Goal: Ask a question

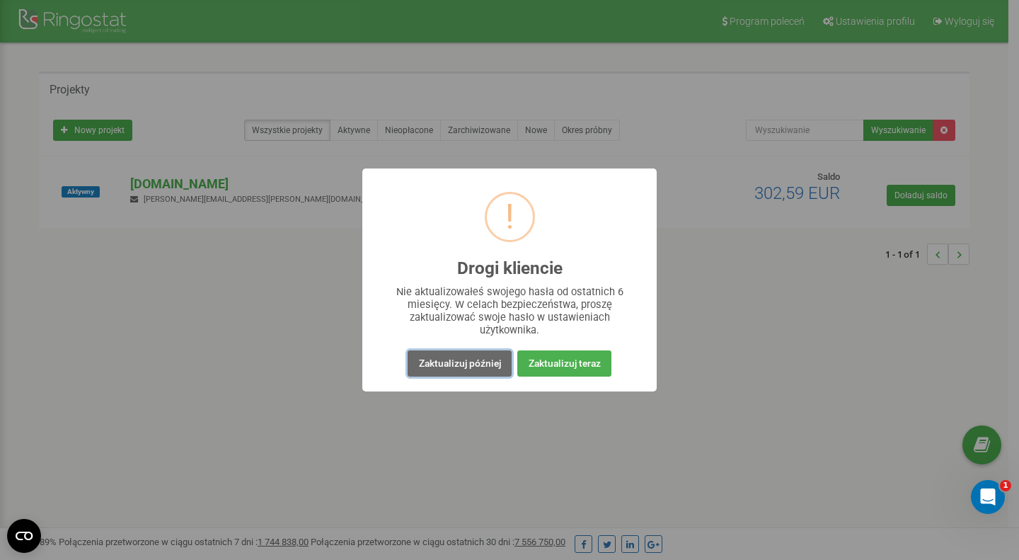
click at [474, 362] on button "Zaktualizuj później" at bounding box center [459, 363] width 103 height 26
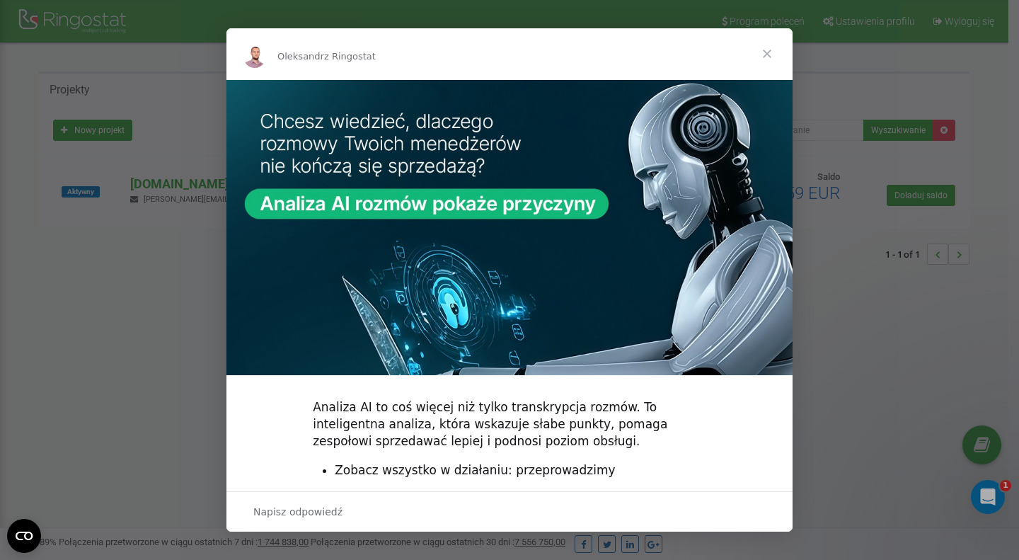
click at [770, 47] on span "Zamknij" at bounding box center [767, 53] width 51 height 51
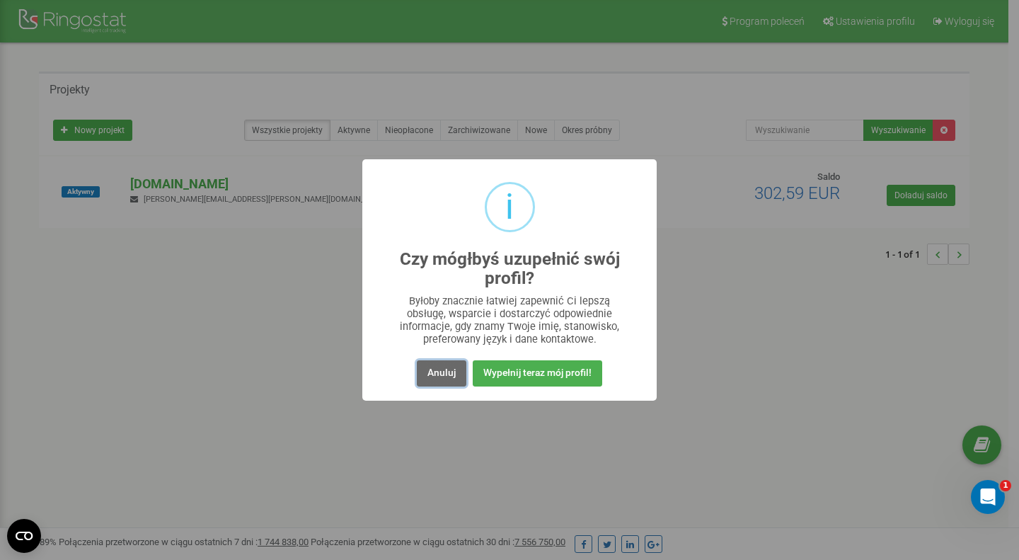
click at [443, 373] on button "Anuluj" at bounding box center [442, 373] width 50 height 26
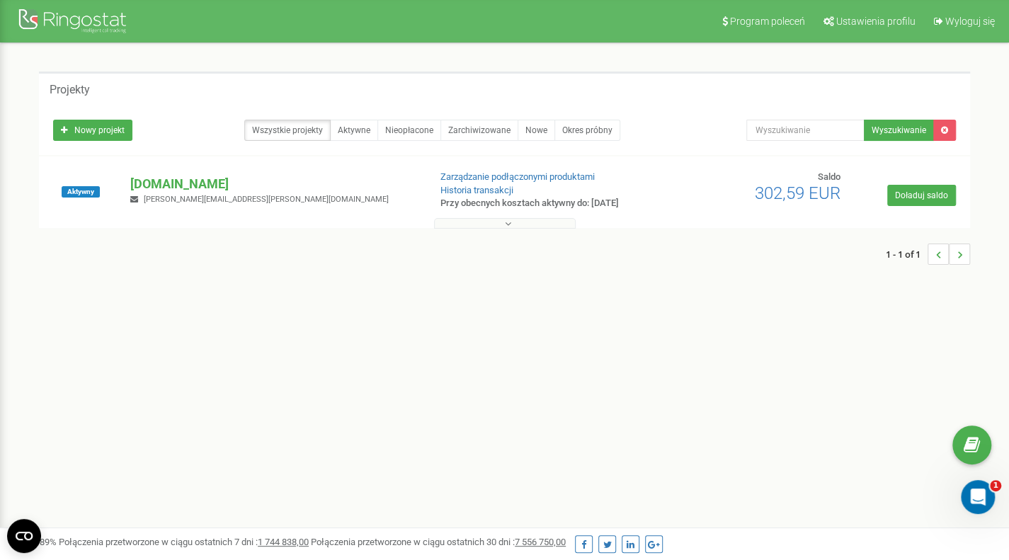
click at [516, 219] on button at bounding box center [505, 223] width 142 height 11
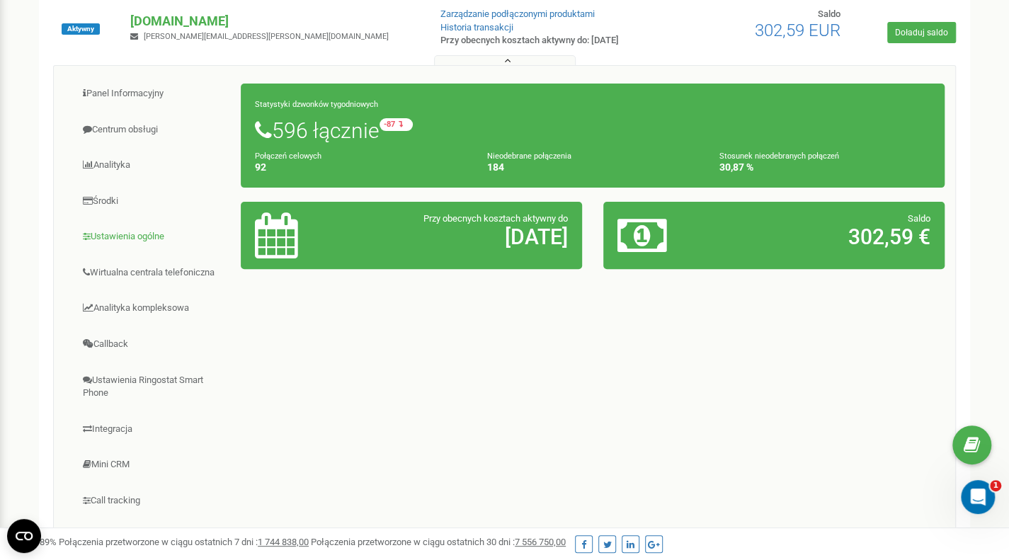
scroll to position [142, 0]
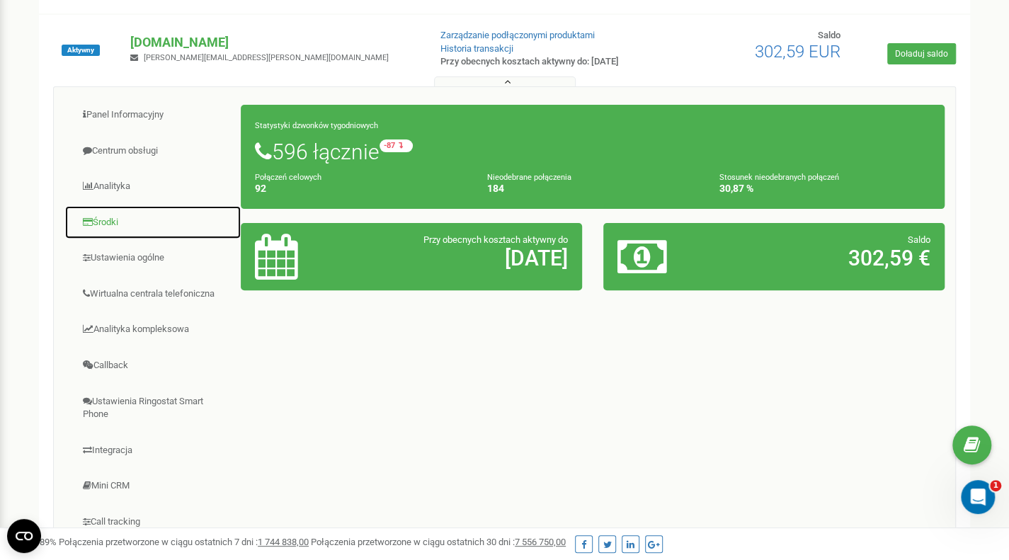
click at [98, 219] on link "Środki" at bounding box center [152, 222] width 177 height 35
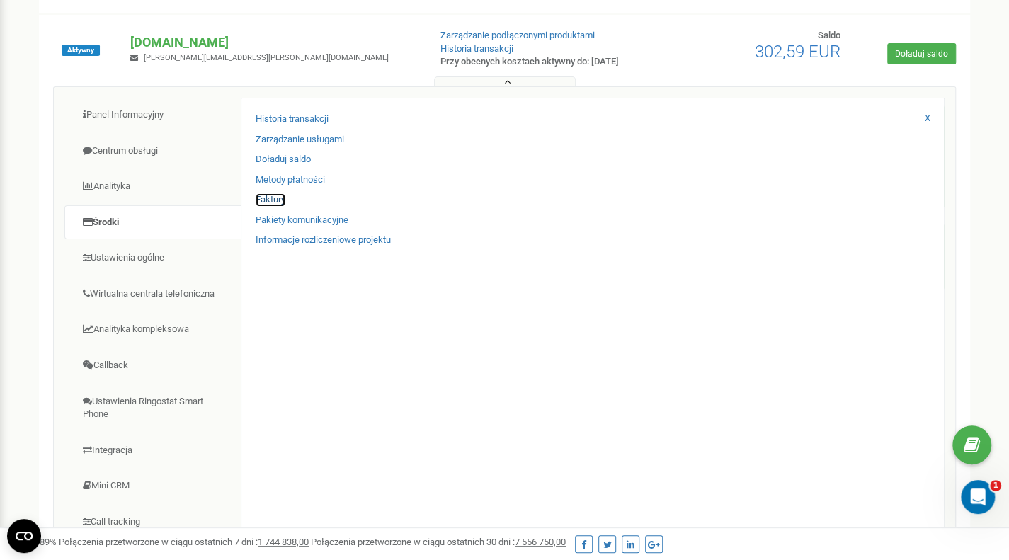
click at [279, 196] on link "Faktury" at bounding box center [271, 199] width 30 height 13
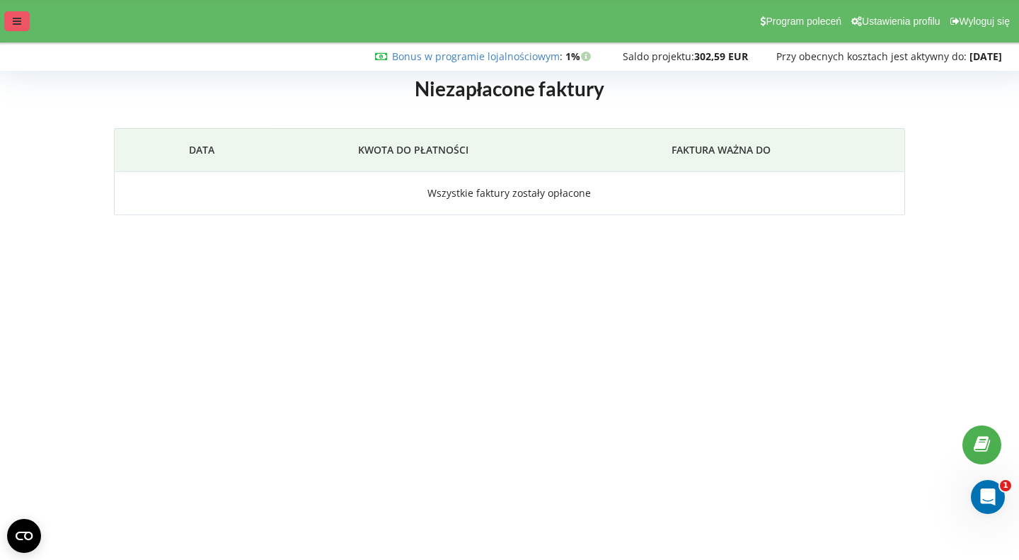
click at [18, 22] on icon at bounding box center [17, 21] width 8 height 10
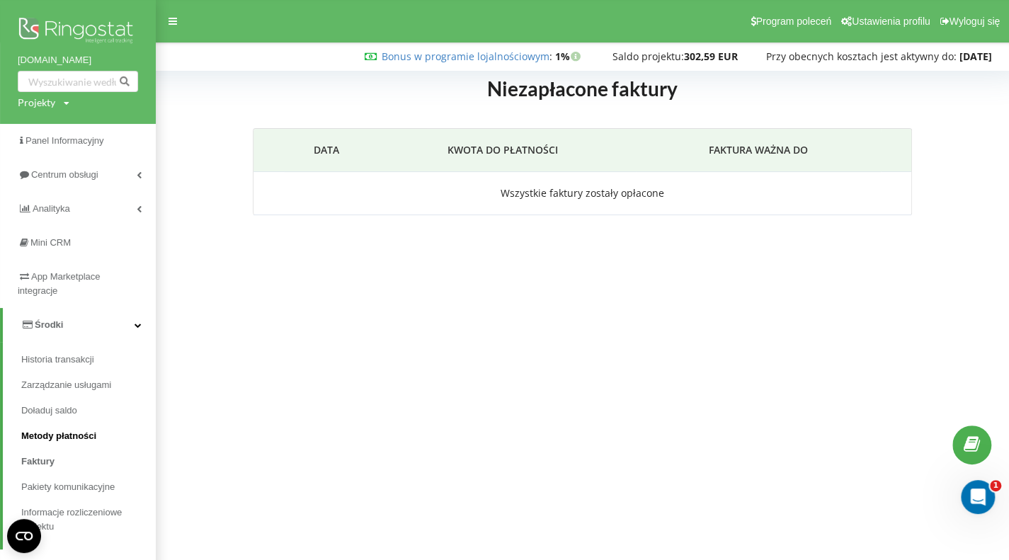
scroll to position [47, 0]
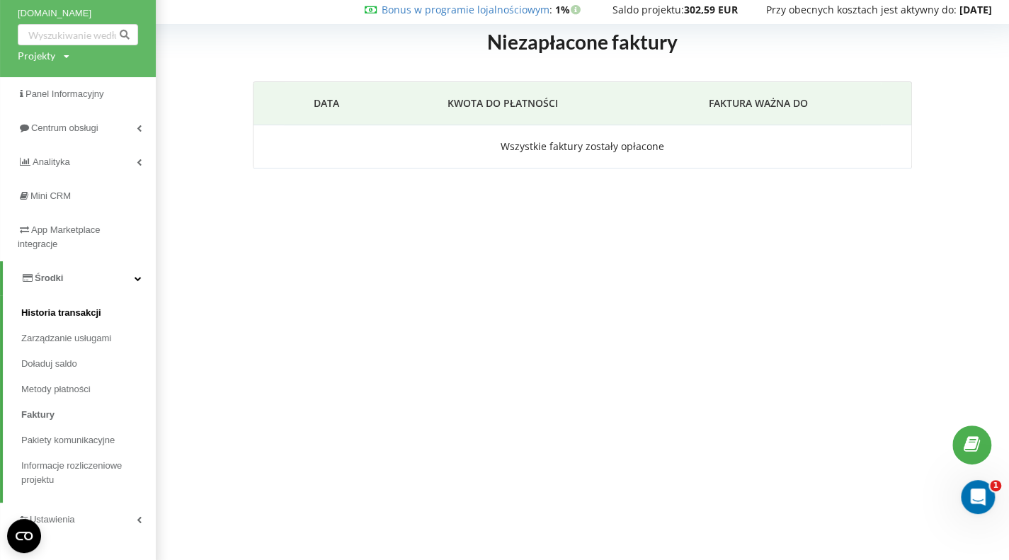
click at [93, 317] on span "Historia transakcji" at bounding box center [61, 313] width 80 height 14
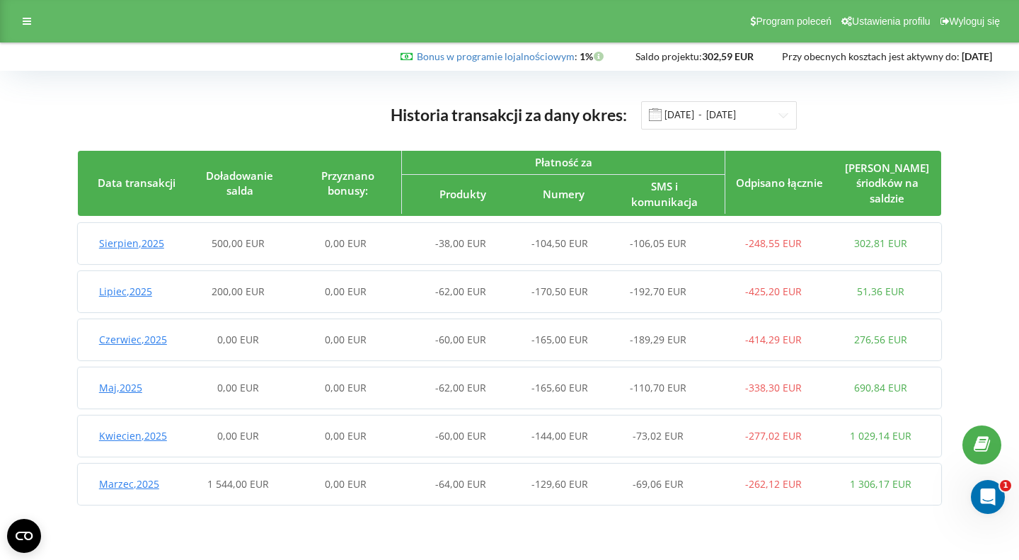
click at [149, 285] on span "Lipiec , 2025" at bounding box center [125, 291] width 53 height 13
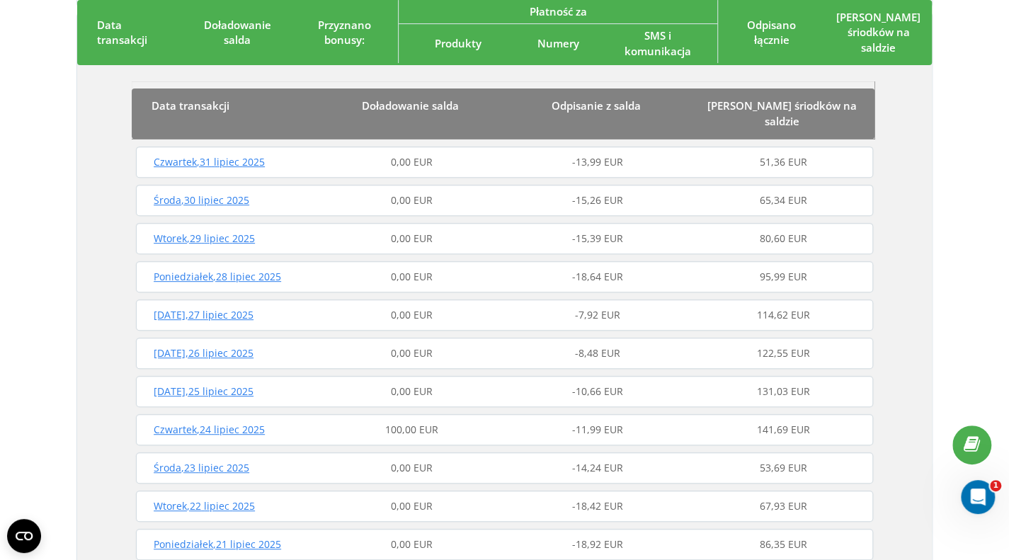
scroll to position [278, 0]
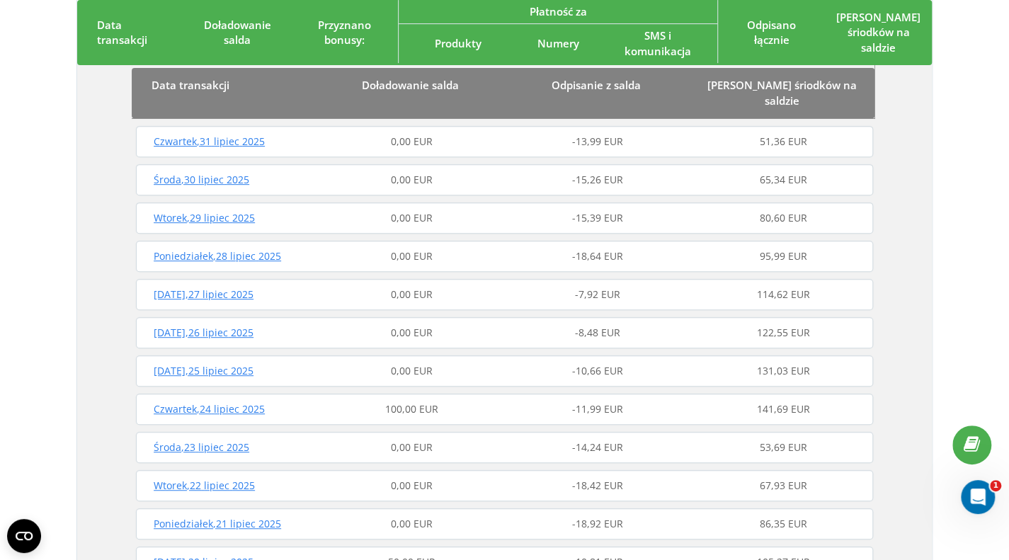
click at [245, 402] on span "Czwartek , 24 lipiec 2025" at bounding box center [209, 408] width 111 height 13
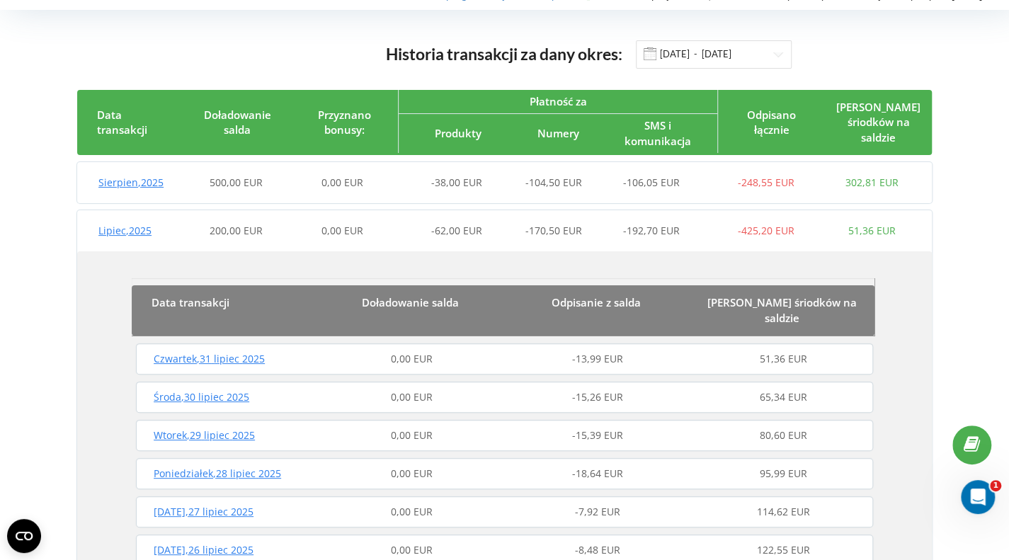
scroll to position [0, 0]
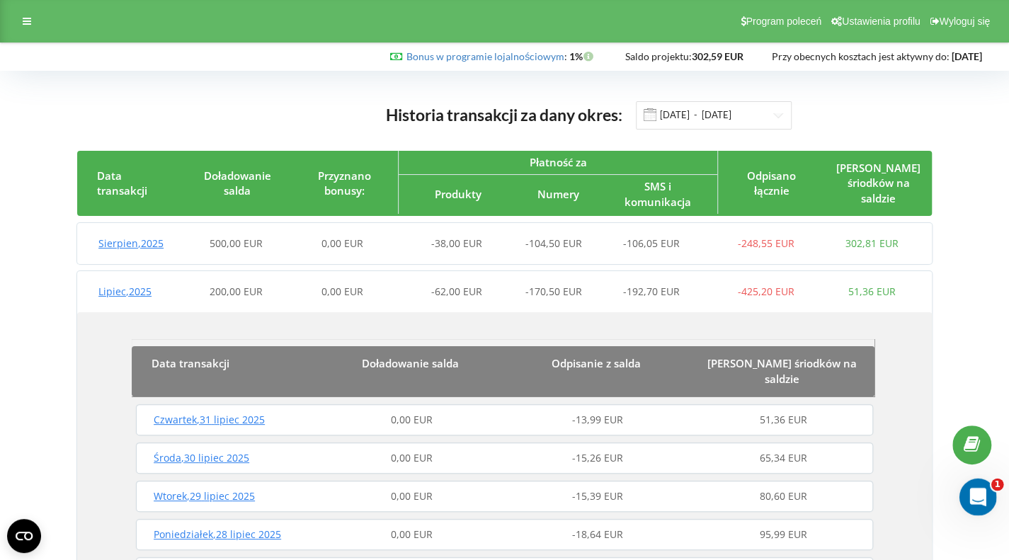
click at [986, 501] on div "Otwórz komunikator Intercom" at bounding box center [975, 494] width 47 height 47
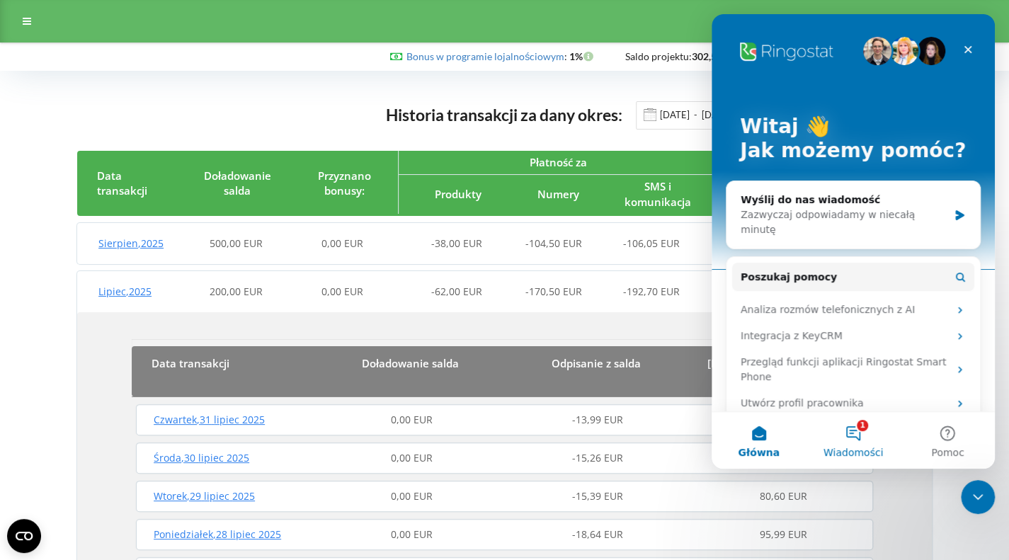
click at [857, 437] on button "1 Wiadomości" at bounding box center [853, 440] width 94 height 57
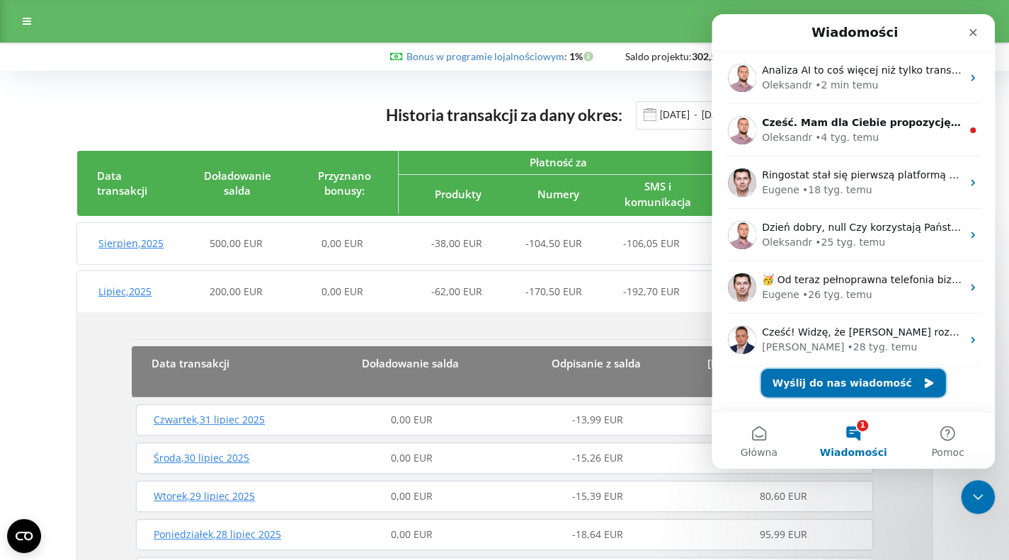
click at [856, 389] on button "Wyślij do nas wiadomość" at bounding box center [853, 383] width 185 height 28
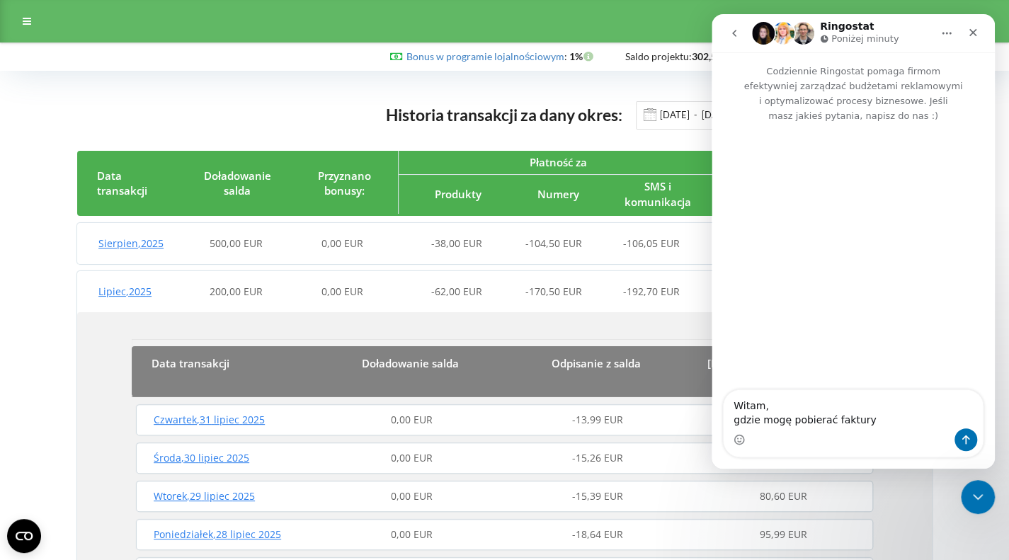
type textarea "Witam, gdzie mogę pobierać faktury?"
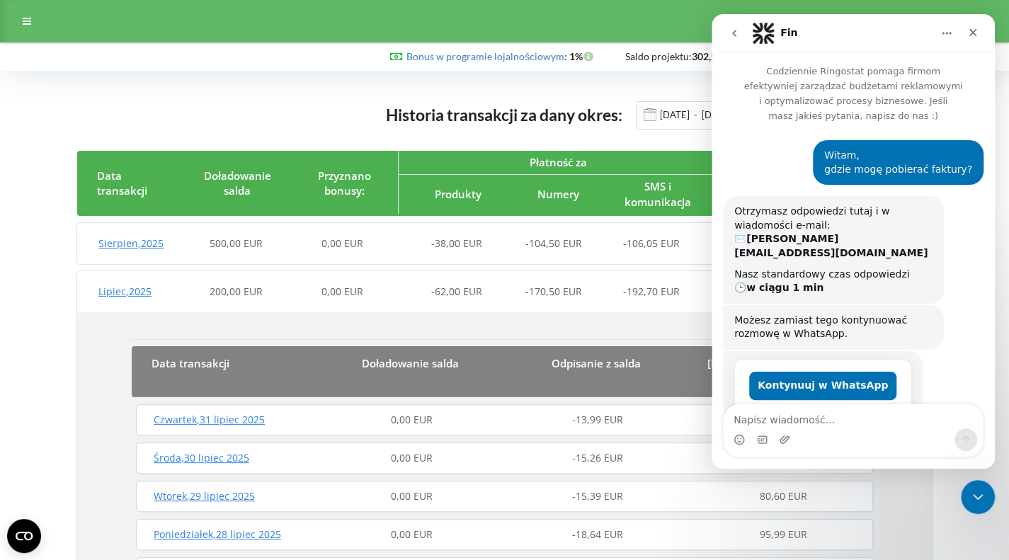
scroll to position [15, 0]
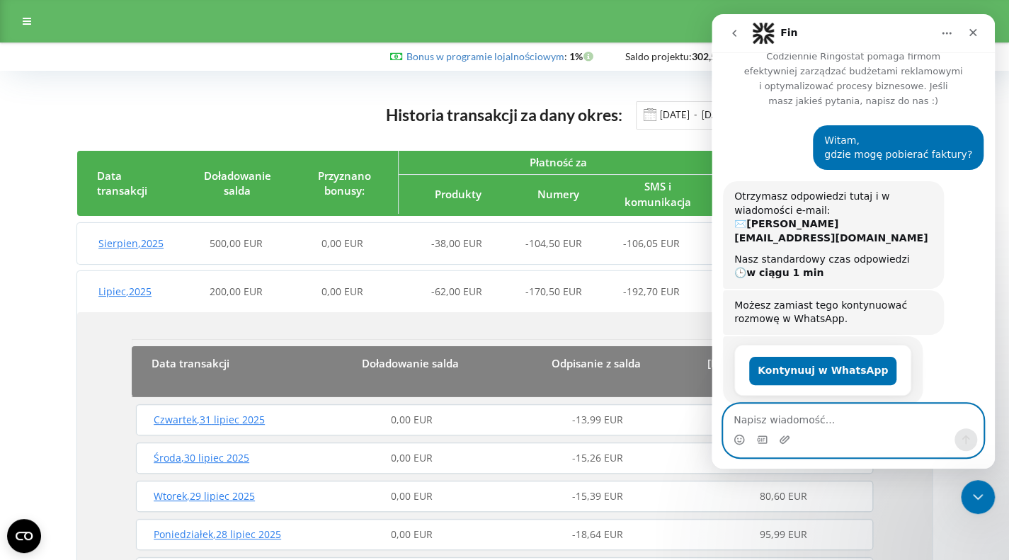
click at [827, 423] on textarea "Napisz wiadomość..." at bounding box center [852, 416] width 259 height 24
type textarea "Tutaj."
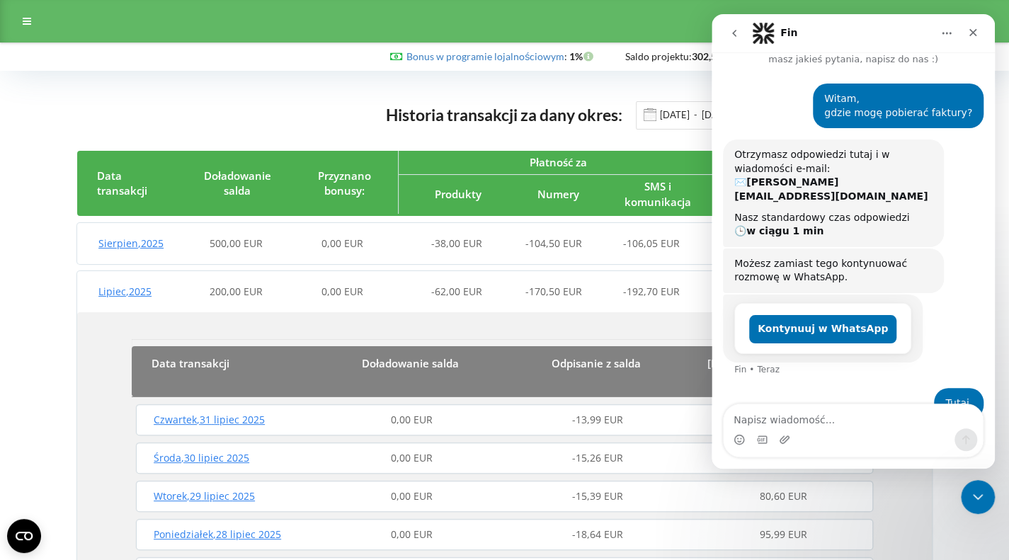
click at [16, 23] on div at bounding box center [26, 21] width 25 height 20
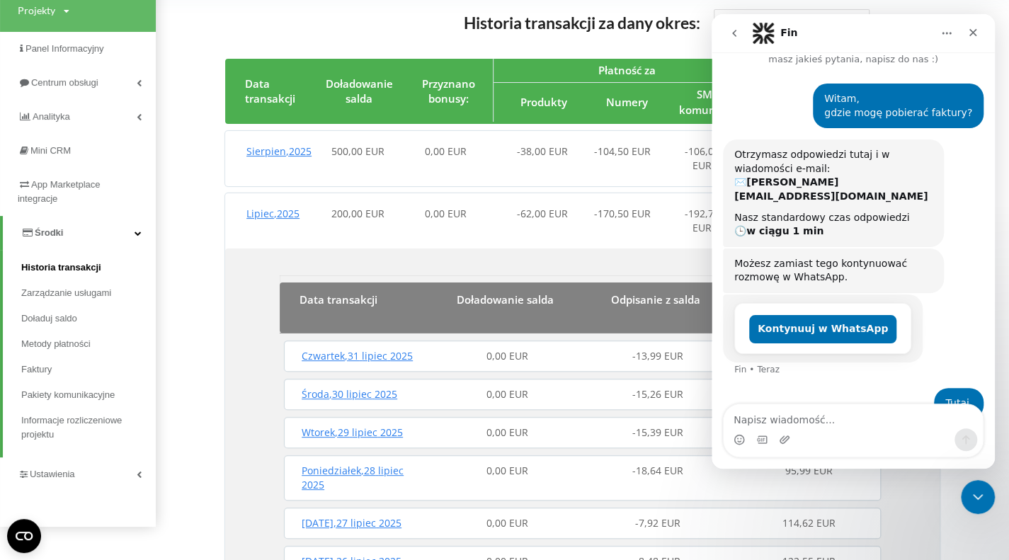
scroll to position [94, 0]
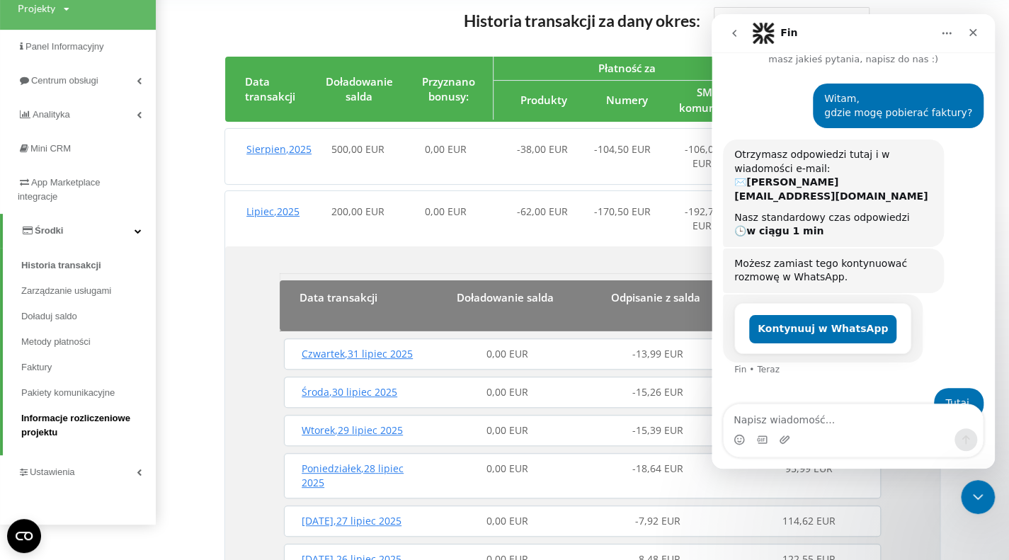
click at [69, 417] on span "Informacje rozliczeniowe projektu" at bounding box center [84, 425] width 127 height 28
click at [975, 36] on icon "Zamknij" at bounding box center [972, 32] width 11 height 11
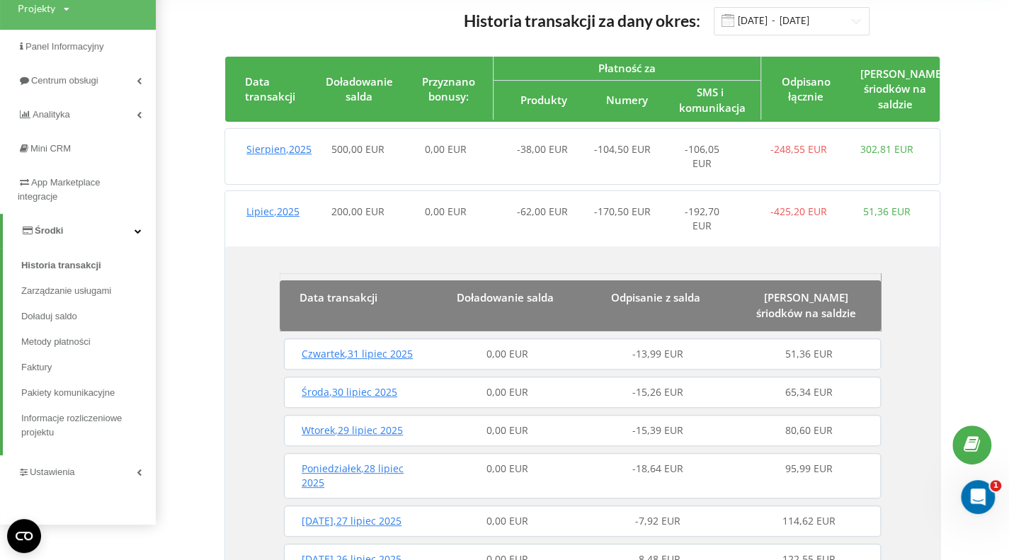
scroll to position [57, 0]
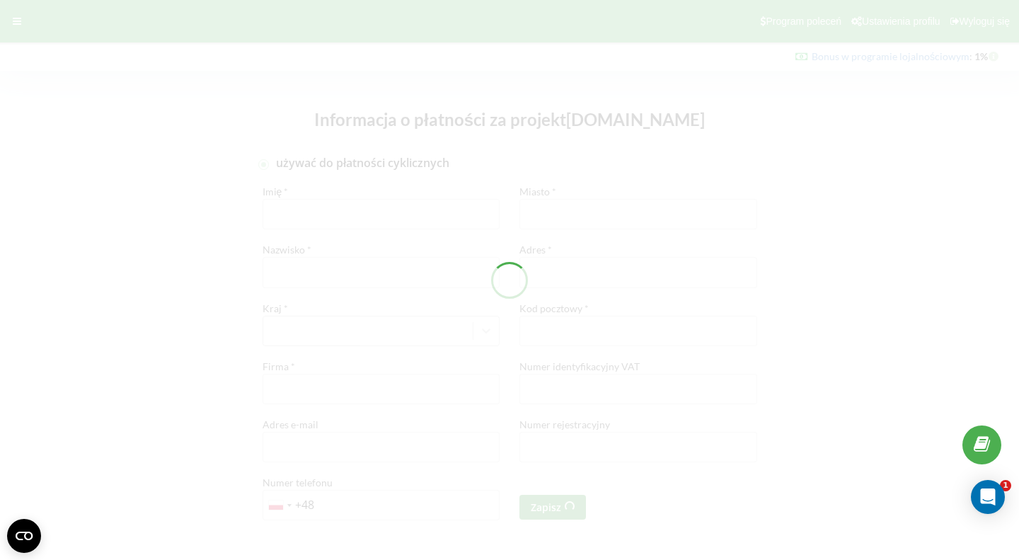
checkbox input "true"
type input "[PERSON_NAME]"
type input "KMBNO SPÓŁKA Z OGRANICZONĄ ODPOWIEDZIALNOŚCIĄ"
type input "[PERSON_NAME][EMAIL_ADDRESS][PERSON_NAME][DOMAIN_NAME]"
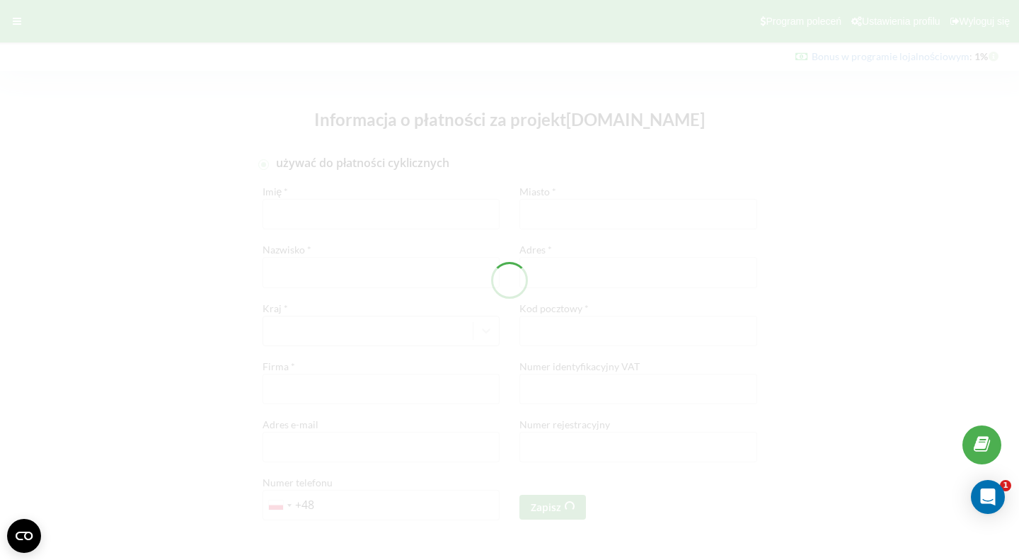
type input "Warszawa"
type input "Twarda 18"
type input "00-105"
type input "PL5252862330"
type input "+48 601 823 050"
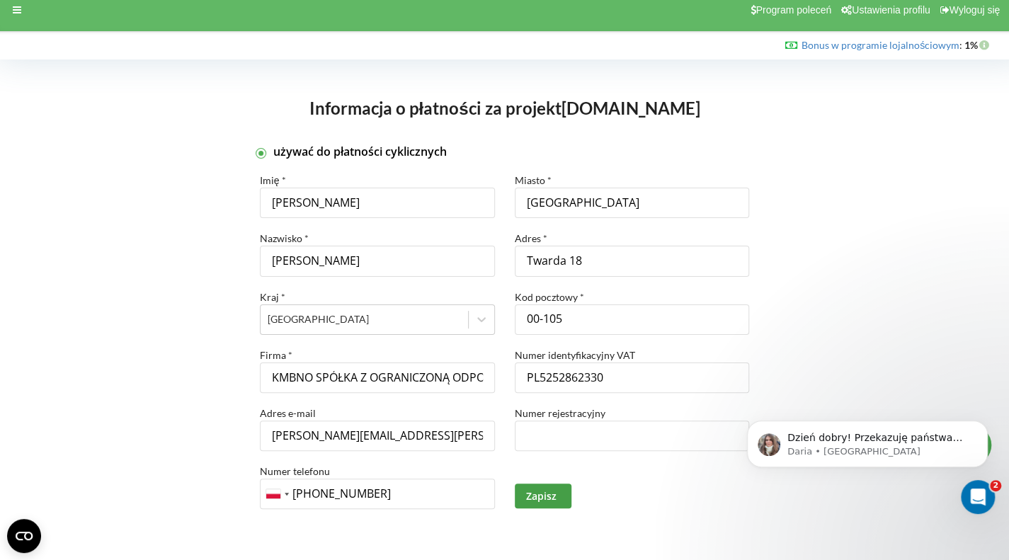
scroll to position [21, 0]
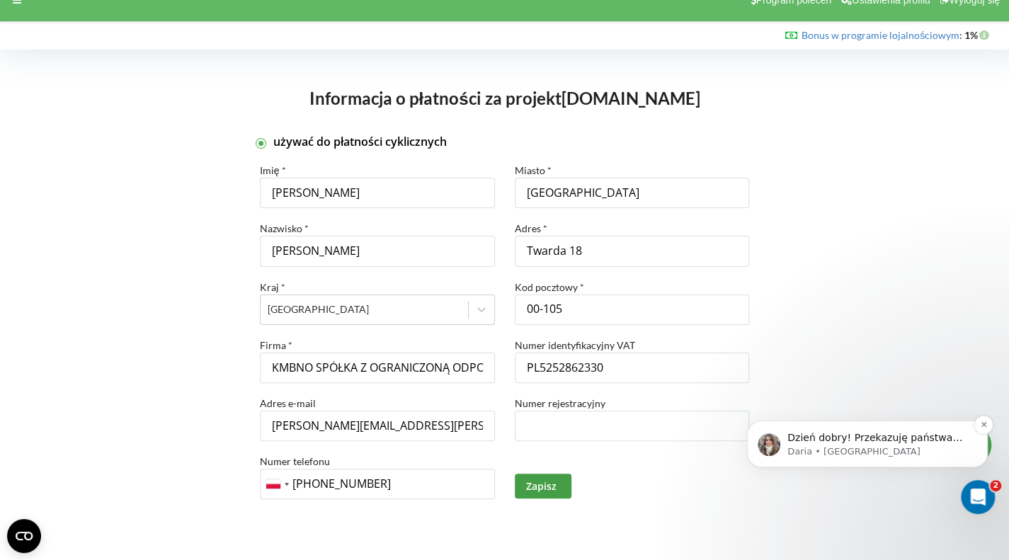
click at [904, 442] on p "Dzień dobry! ﻿Przekazuję państwa zapytanie odpowiedzialnemu specjaliście. On po…" at bounding box center [878, 438] width 183 height 14
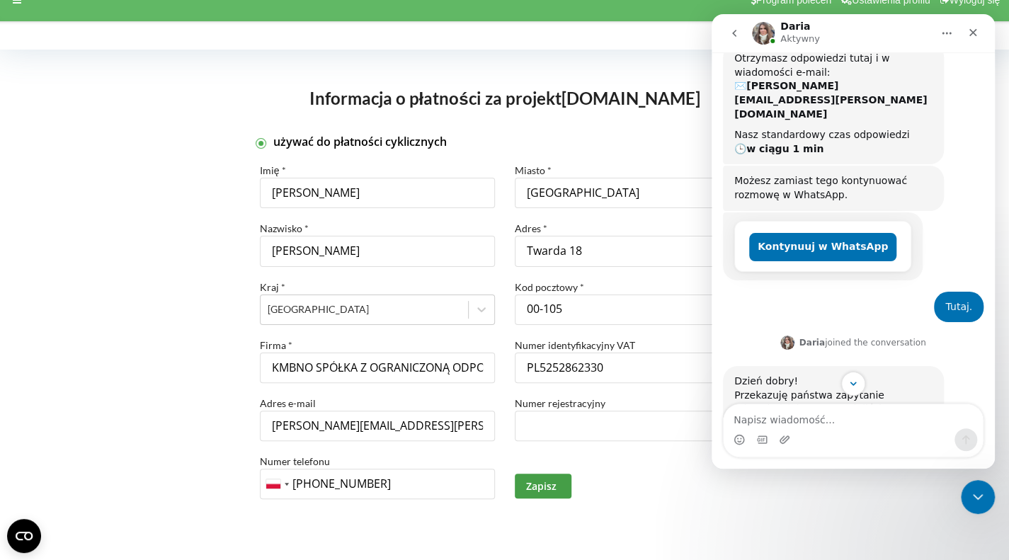
scroll to position [201, 0]
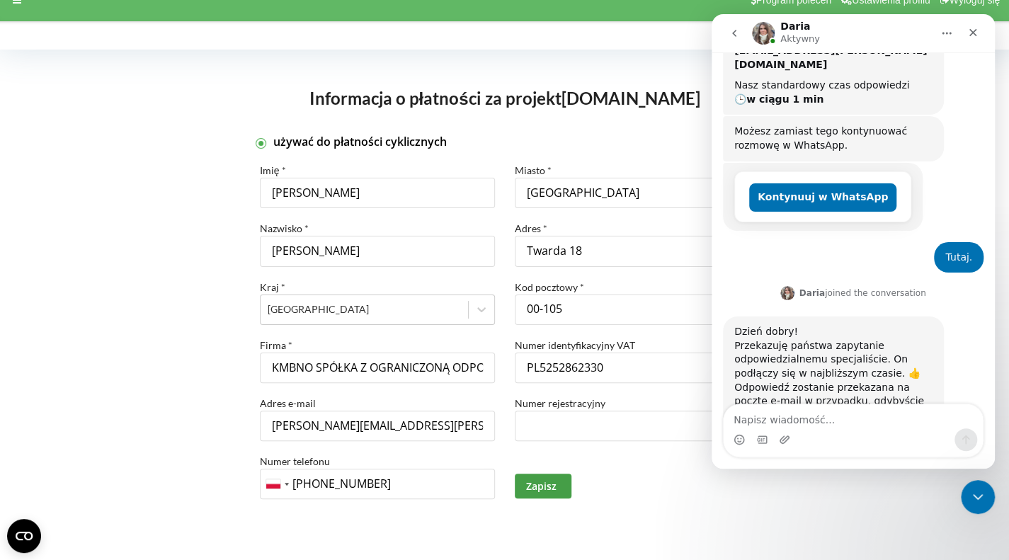
click at [101, 307] on div "używać do płatności cyklicznych Imię * Marcin Nazwisko * Bujno Kraj * Poland Fi…" at bounding box center [504, 345] width 979 height 403
click at [20, 11] on div "Program poleceń Ustawienia profilu Wyloguj się" at bounding box center [504, 0] width 1029 height 42
click at [10, 6] on div at bounding box center [16, 0] width 25 height 20
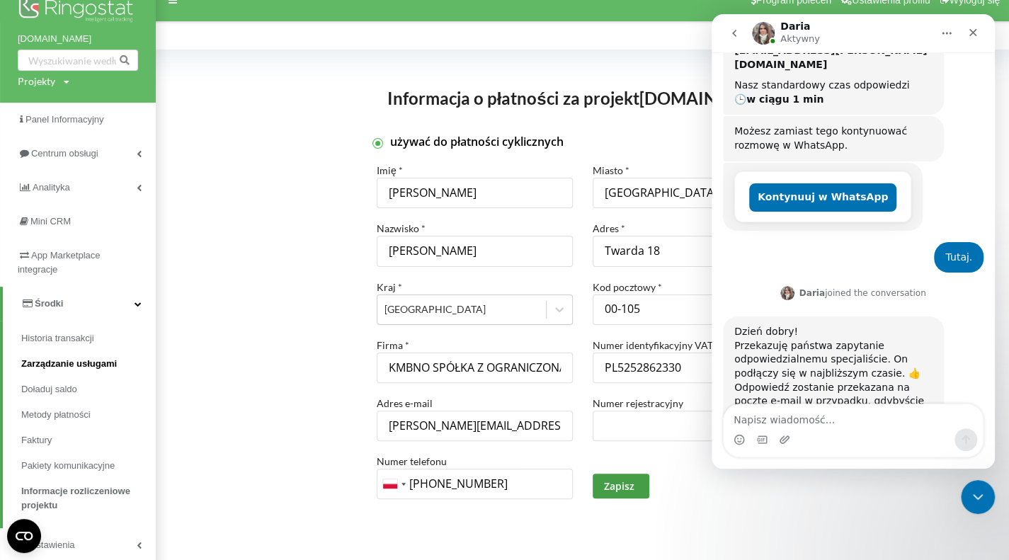
click at [84, 370] on link "Zarządzanie usługami" at bounding box center [88, 363] width 134 height 25
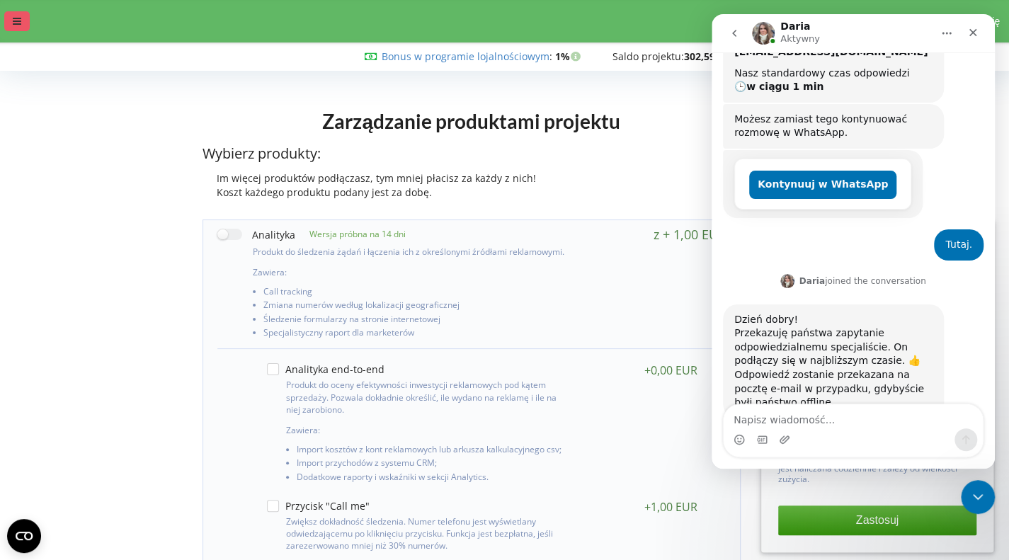
click at [28, 18] on div at bounding box center [16, 21] width 25 height 20
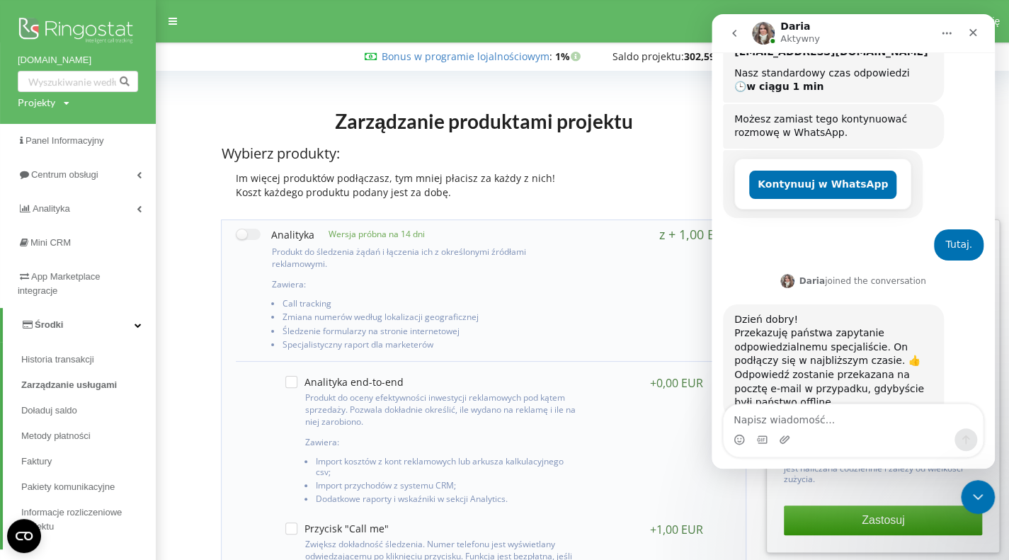
click at [18, 18] on img at bounding box center [78, 31] width 120 height 35
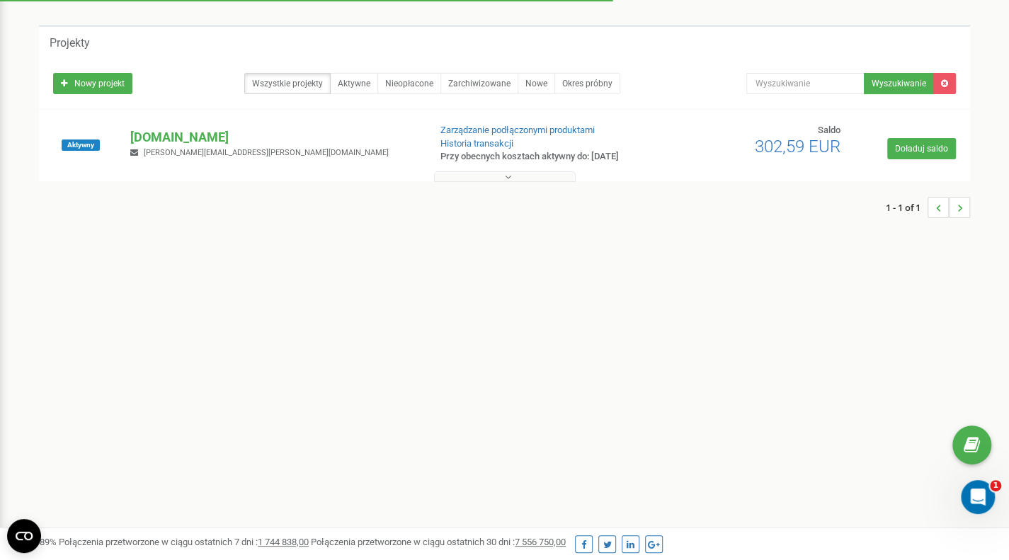
click at [544, 179] on button at bounding box center [505, 176] width 142 height 11
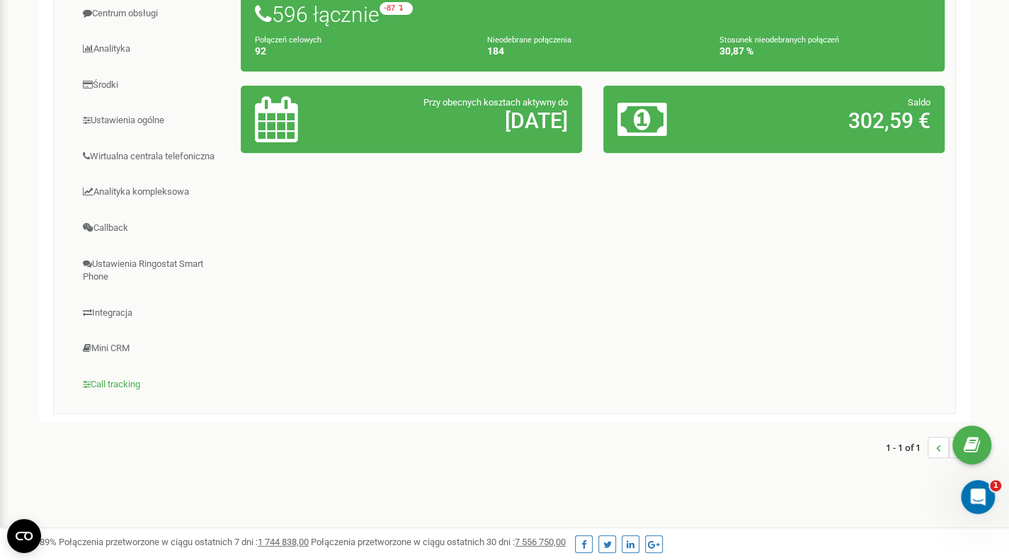
scroll to position [283, 0]
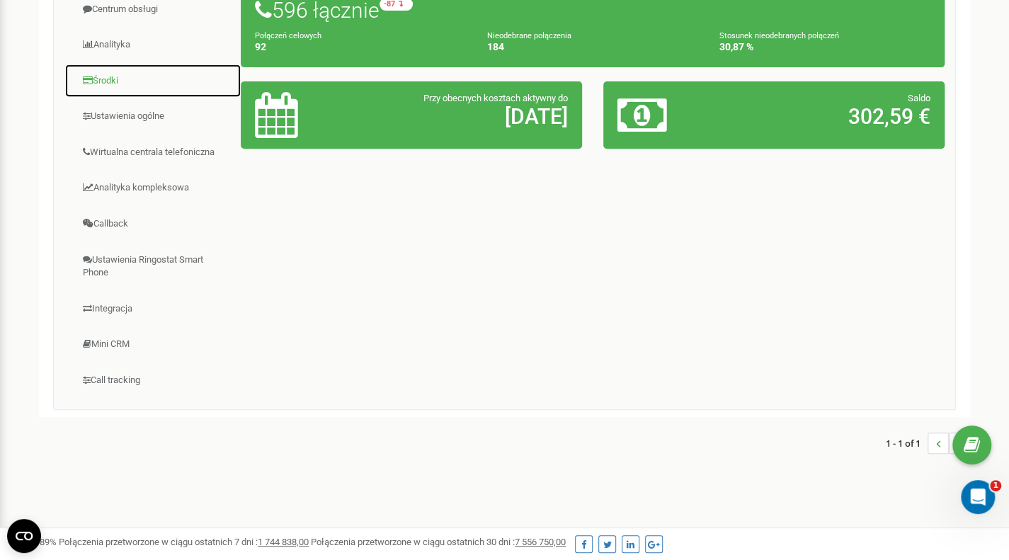
click at [121, 84] on link "Środki" at bounding box center [152, 81] width 177 height 35
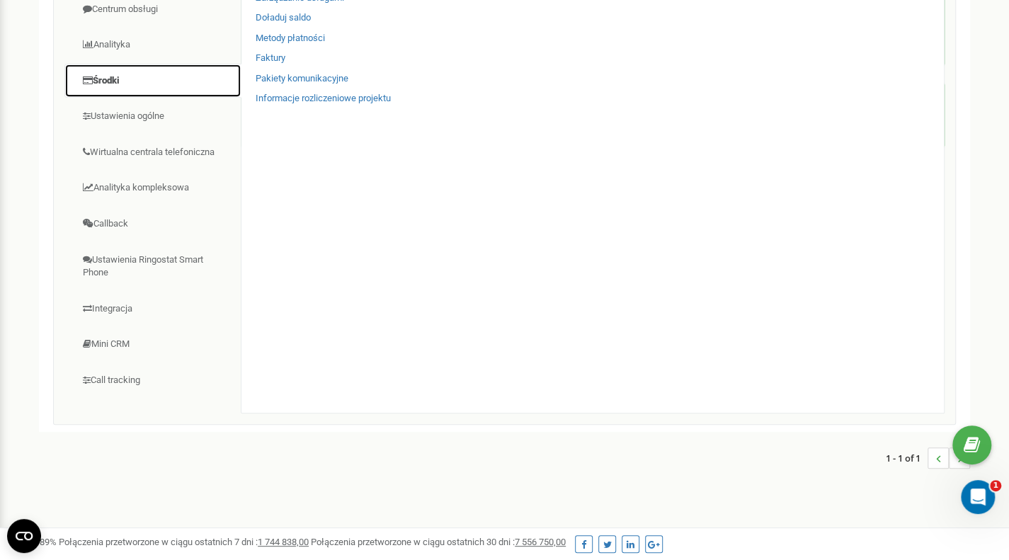
scroll to position [142, 0]
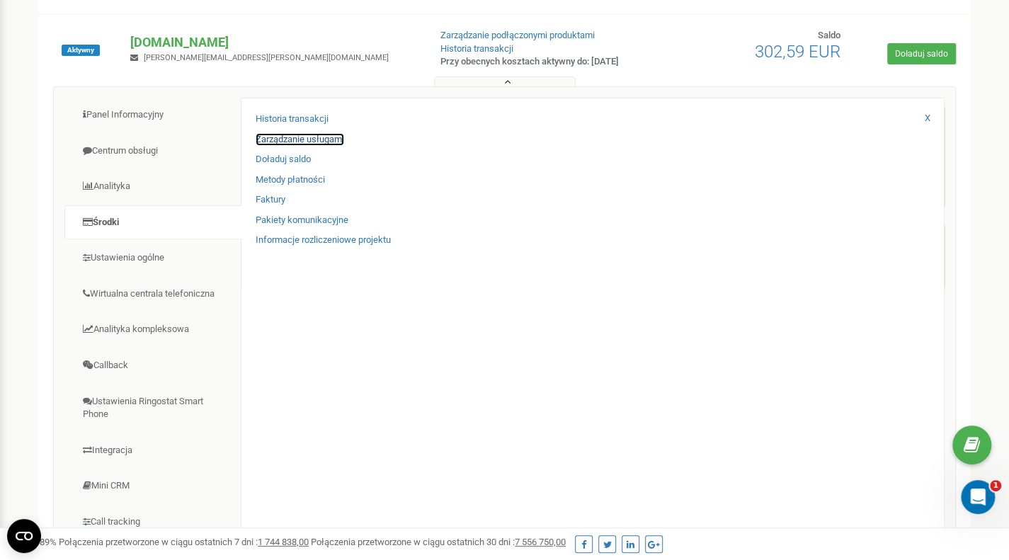
click at [290, 141] on link "Zarządzanie usługami" at bounding box center [300, 139] width 88 height 13
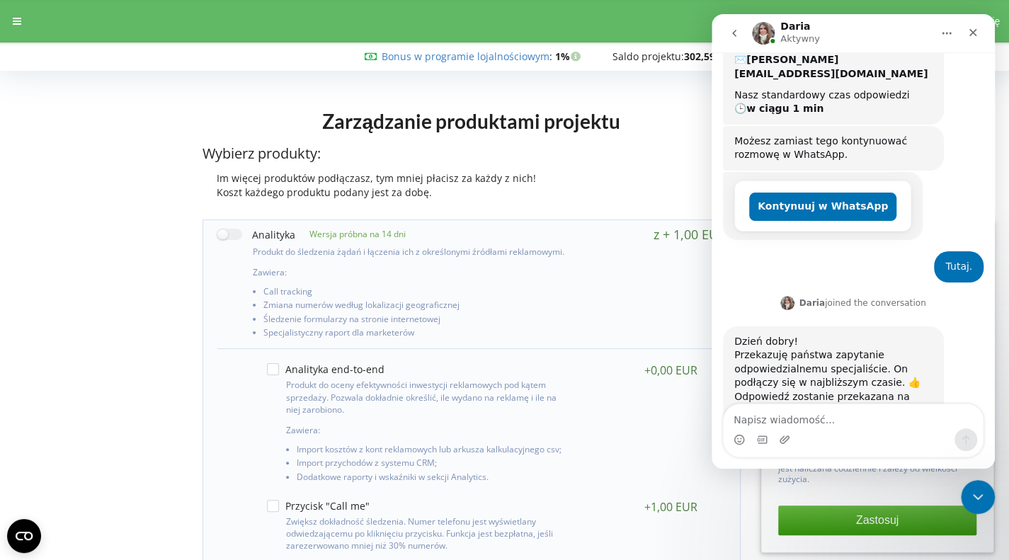
scroll to position [201, 0]
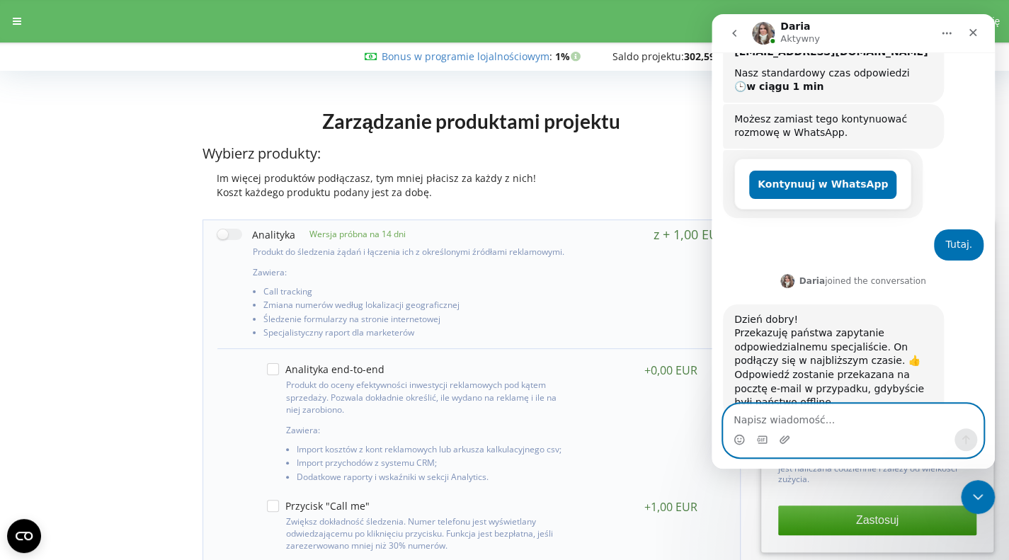
click at [846, 413] on textarea "Napisz wiadomość..." at bounding box center [852, 416] width 259 height 24
type textarea "Ile muszę czekać?"
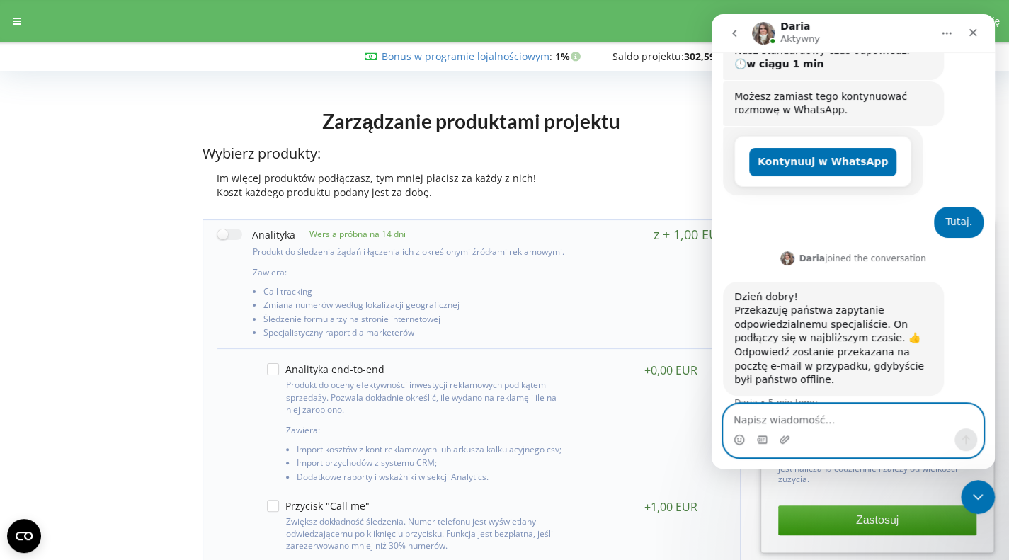
scroll to position [244, 0]
